Goal: Complete application form

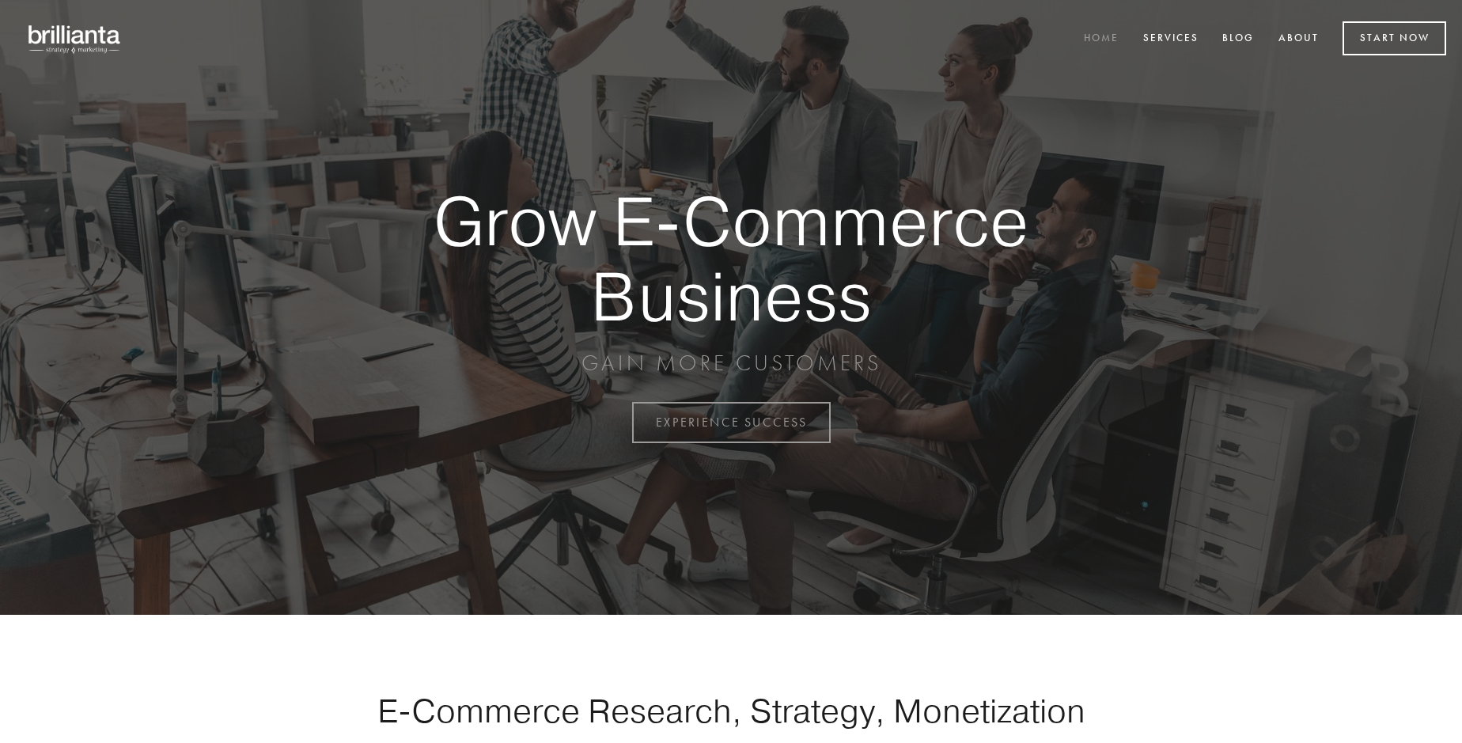
scroll to position [4148, 0]
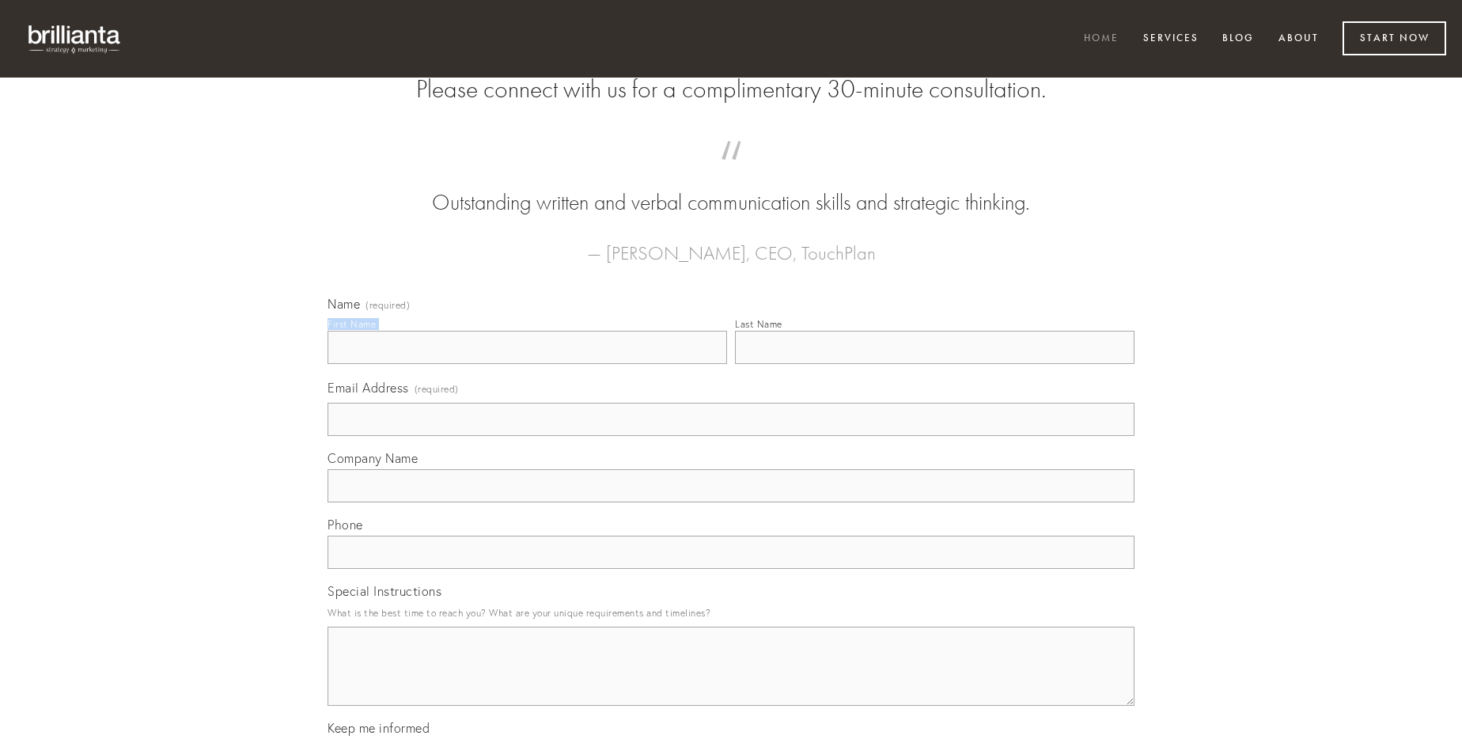
type input "[PERSON_NAME]"
click at [935, 364] on input "Last Name" at bounding box center [935, 347] width 400 height 33
type input "[PERSON_NAME]"
click at [731, 436] on input "Email Address (required)" at bounding box center [731, 419] width 807 height 33
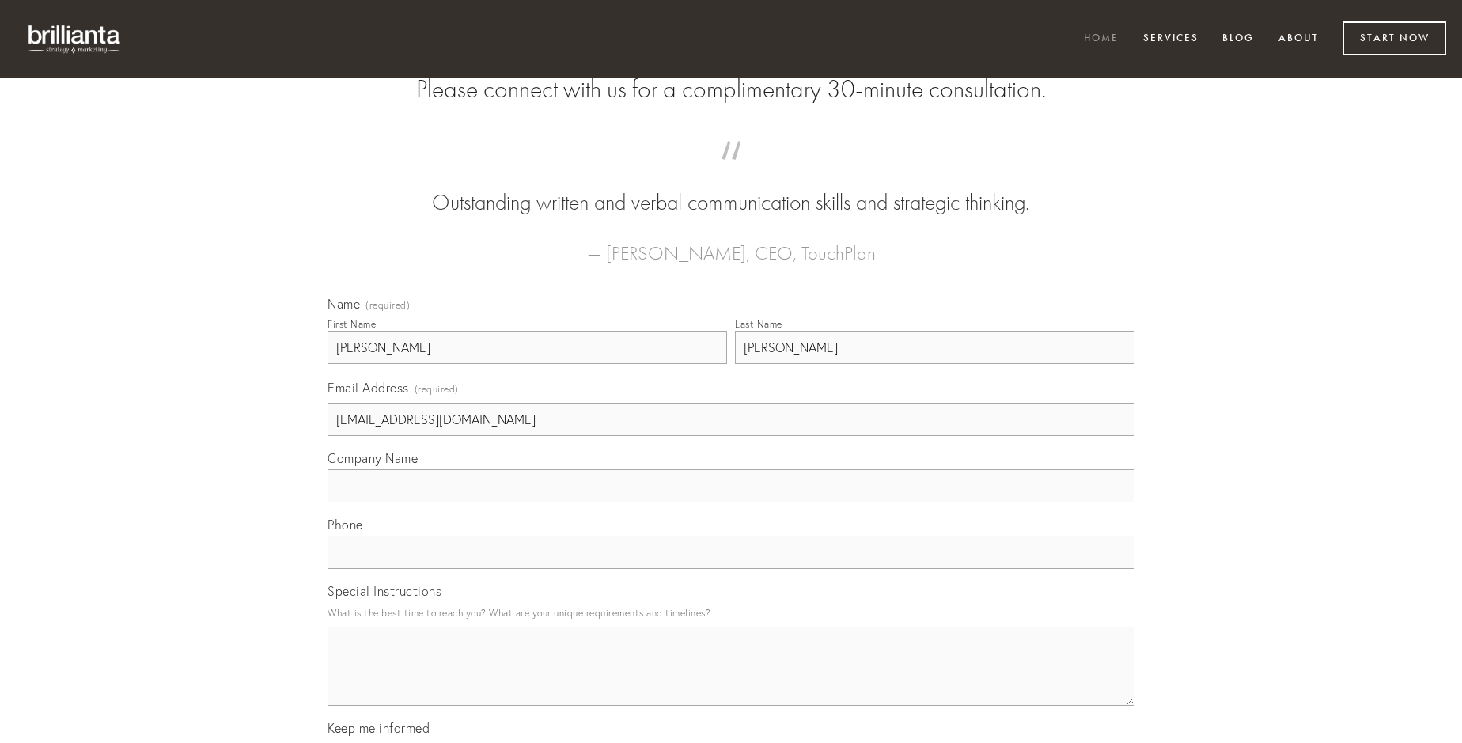
type input "[EMAIL_ADDRESS][DOMAIN_NAME]"
click at [731, 503] on input "Company Name" at bounding box center [731, 485] width 807 height 33
type input "artificiose"
click at [731, 569] on input "text" at bounding box center [731, 552] width 807 height 33
click at [731, 681] on textarea "Special Instructions" at bounding box center [731, 666] width 807 height 79
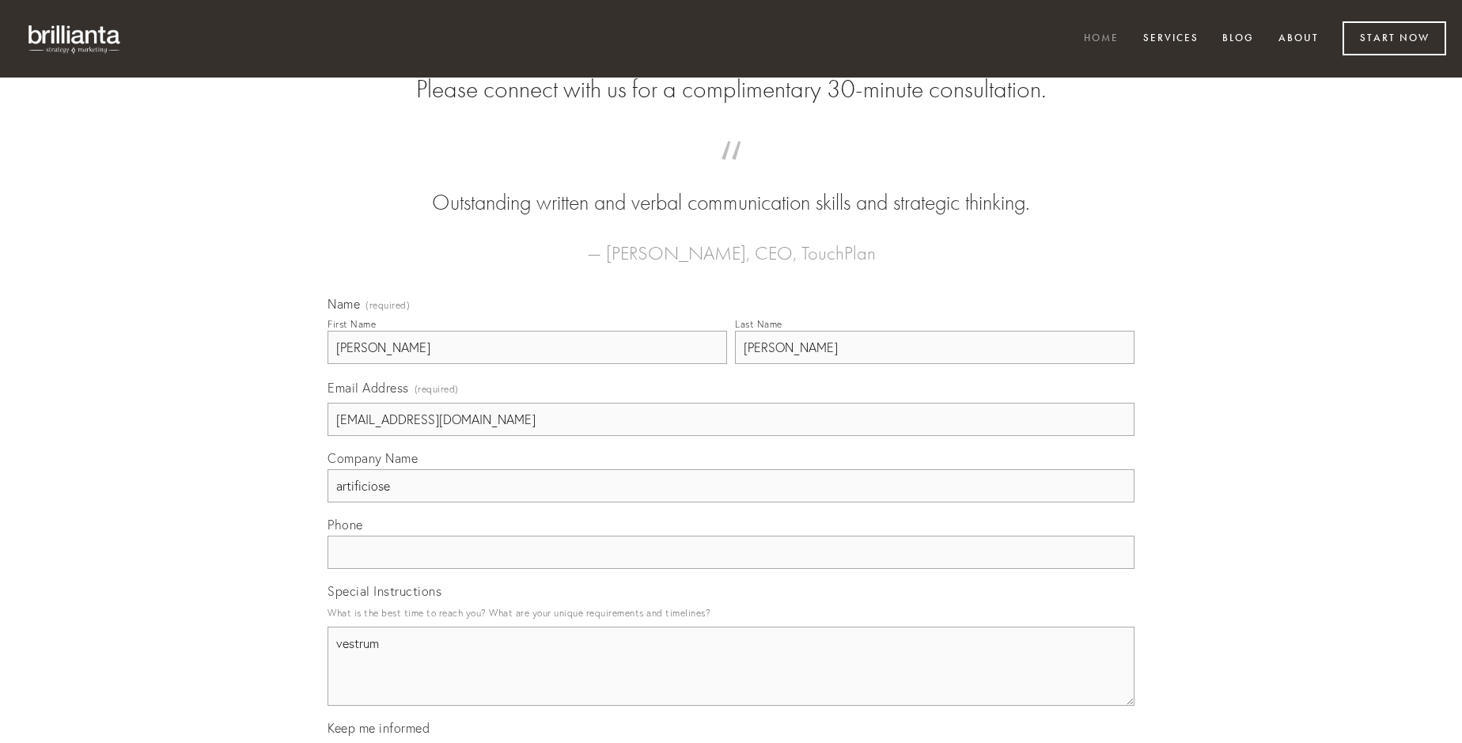
type textarea "vestrum"
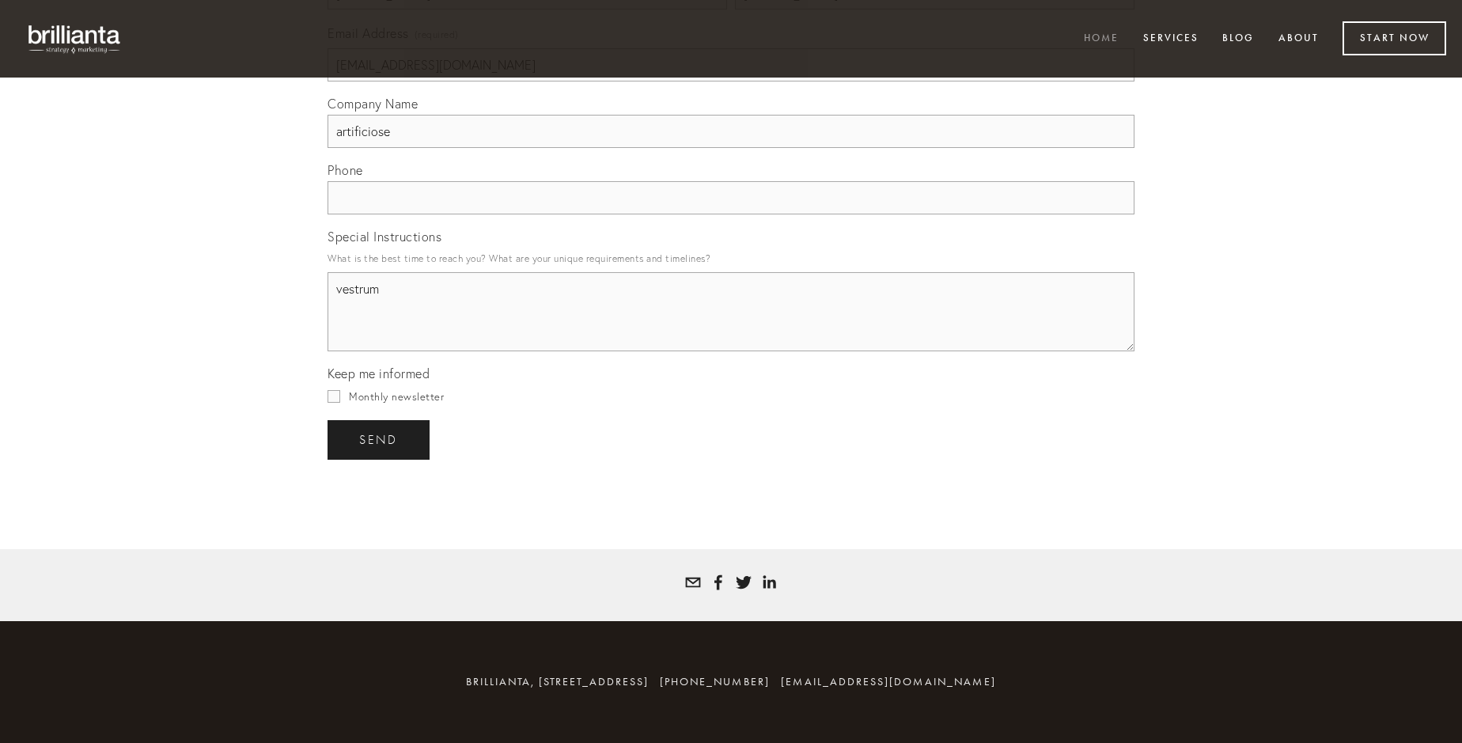
click at [380, 439] on span "send" at bounding box center [378, 440] width 39 height 14
